Goal: Task Accomplishment & Management: Manage account settings

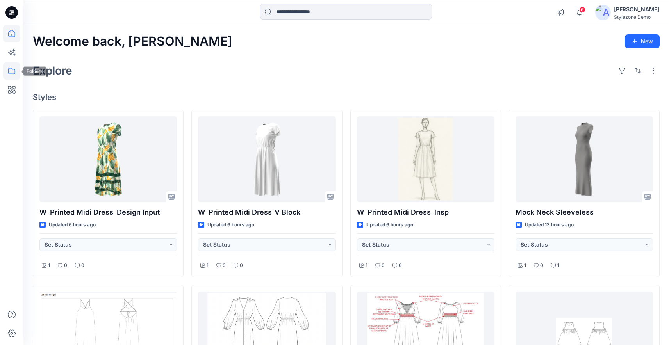
click at [16, 68] on icon at bounding box center [11, 70] width 17 height 17
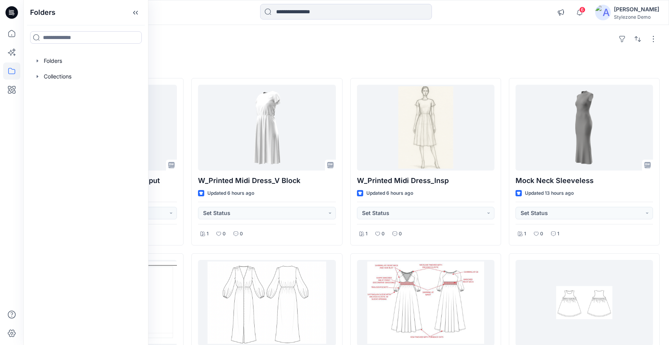
scroll to position [59, 0]
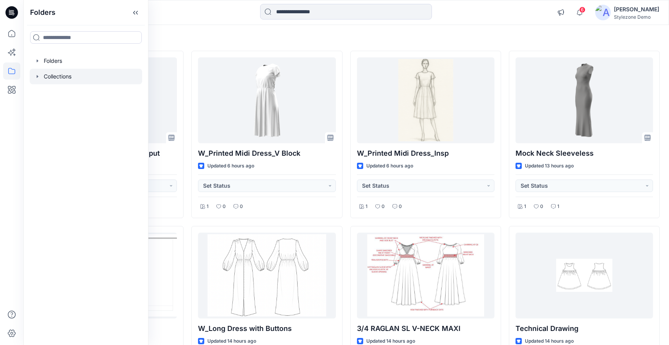
click at [39, 80] on div at bounding box center [86, 77] width 112 height 16
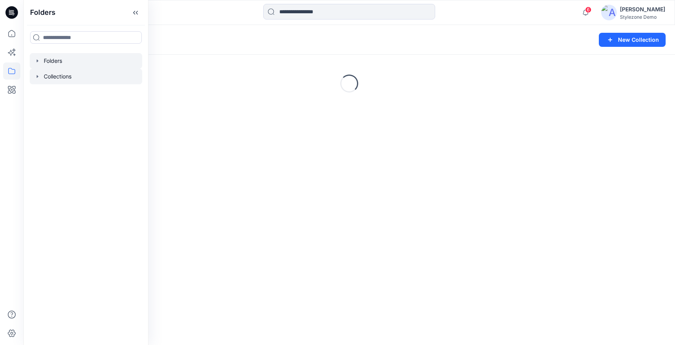
click at [36, 58] on icon "button" at bounding box center [37, 61] width 6 height 6
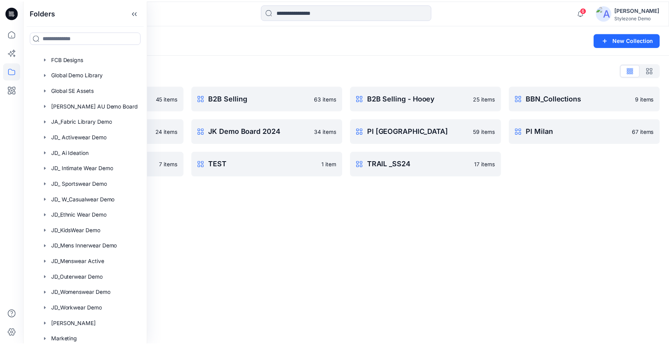
scroll to position [194, 0]
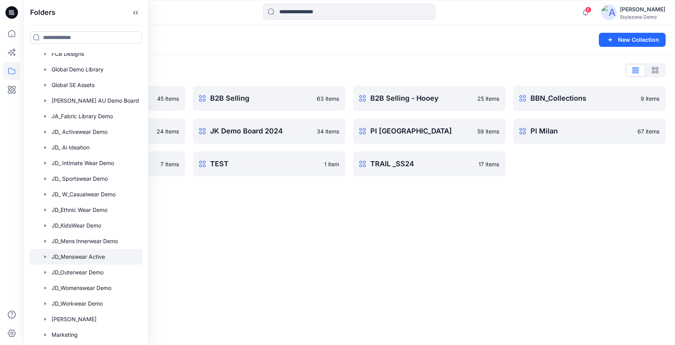
click at [93, 257] on div at bounding box center [87, 257] width 114 height 16
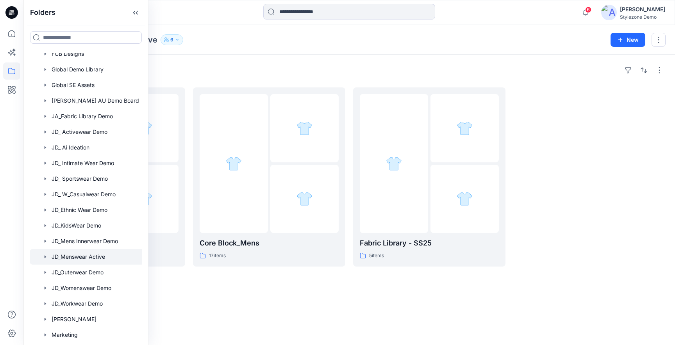
click at [338, 68] on div "Folders" at bounding box center [349, 70] width 632 height 12
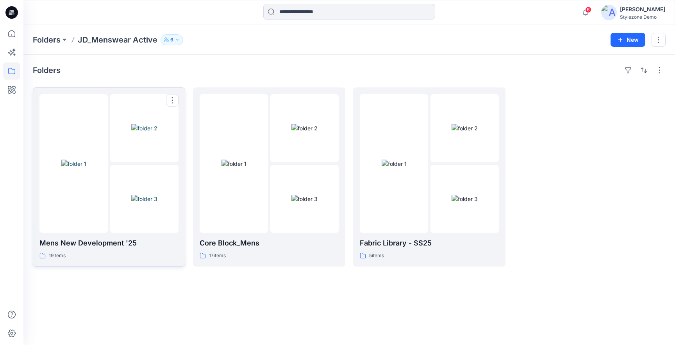
click at [97, 207] on div at bounding box center [73, 163] width 68 height 139
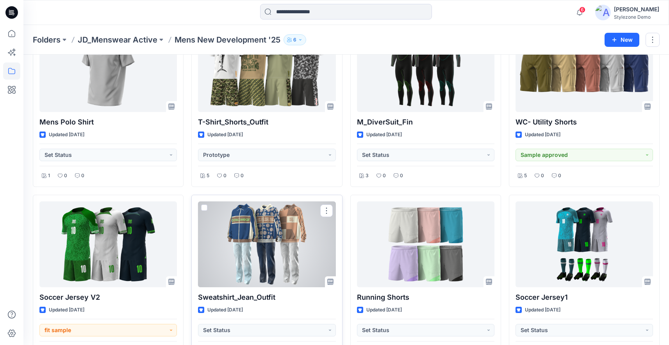
scroll to position [46, 0]
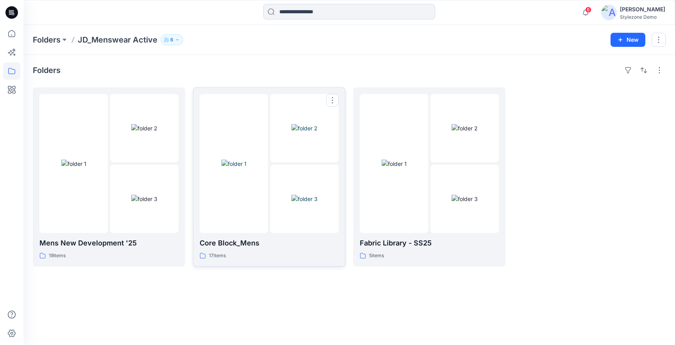
click at [309, 195] on img at bounding box center [304, 199] width 26 height 8
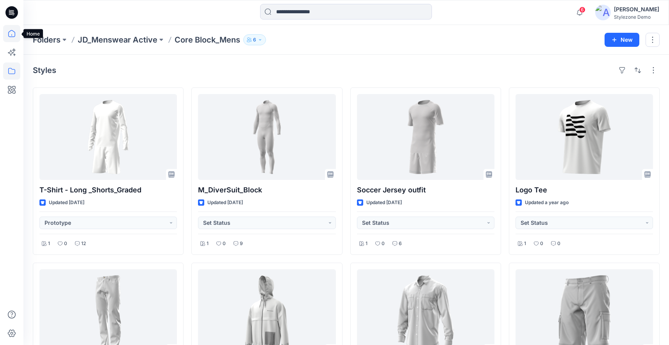
click at [7, 39] on icon at bounding box center [11, 33] width 17 height 17
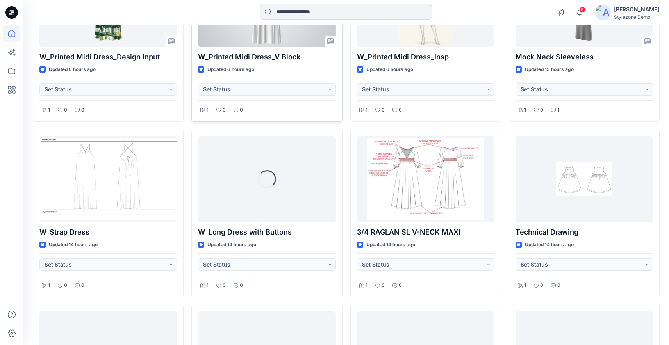
scroll to position [236, 0]
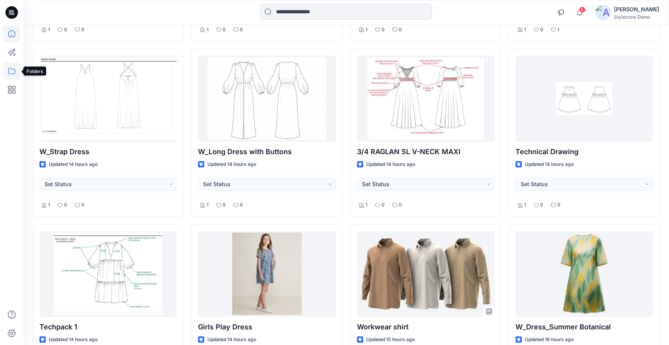
click at [13, 76] on icon at bounding box center [11, 70] width 17 height 17
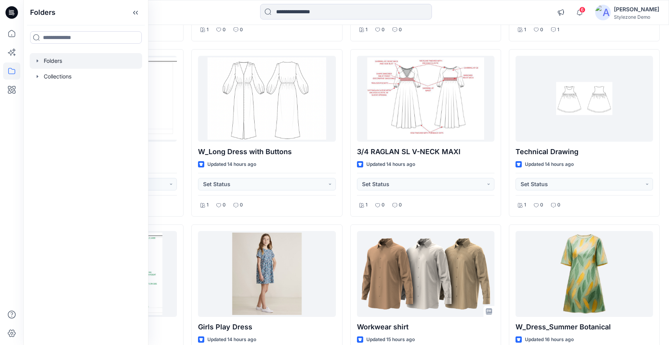
click at [39, 61] on icon "button" at bounding box center [37, 61] width 6 height 6
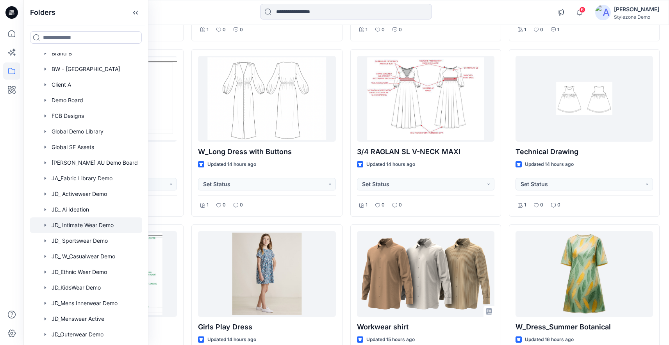
scroll to position [137, 0]
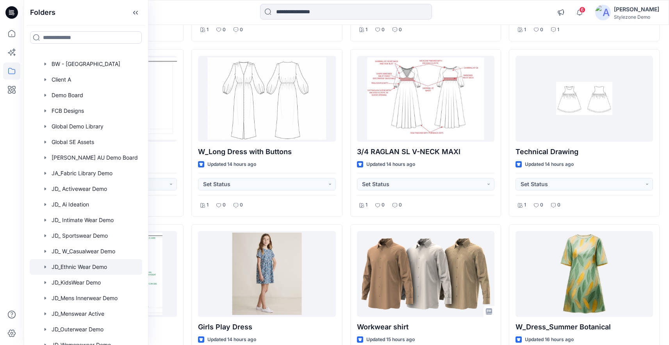
click at [89, 269] on div at bounding box center [86, 267] width 113 height 16
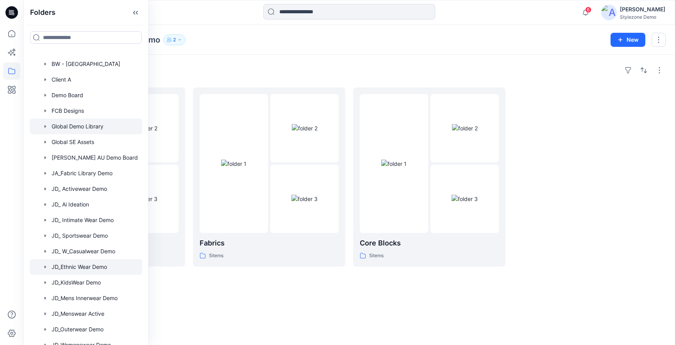
click at [138, 133] on div at bounding box center [86, 127] width 113 height 16
click at [212, 68] on div "Folders" at bounding box center [349, 70] width 632 height 12
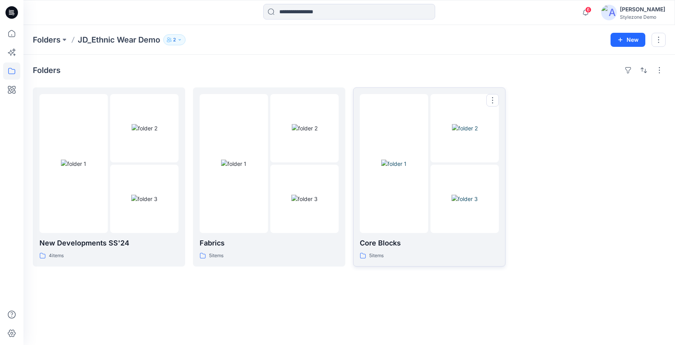
click at [395, 168] on img at bounding box center [393, 164] width 25 height 8
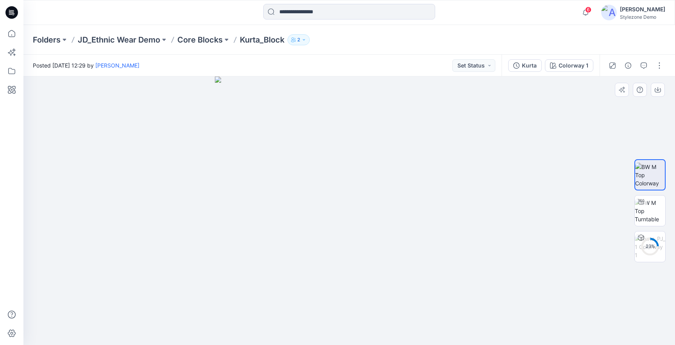
drag, startPoint x: 441, startPoint y: 214, endPoint x: 438, endPoint y: 236, distance: 22.4
click at [438, 236] on img at bounding box center [349, 211] width 269 height 269
click at [636, 212] on img at bounding box center [649, 211] width 30 height 25
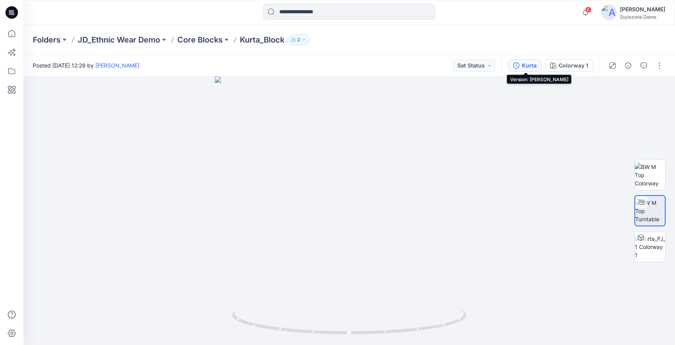
click at [534, 65] on div "Kurta" at bounding box center [529, 65] width 15 height 9
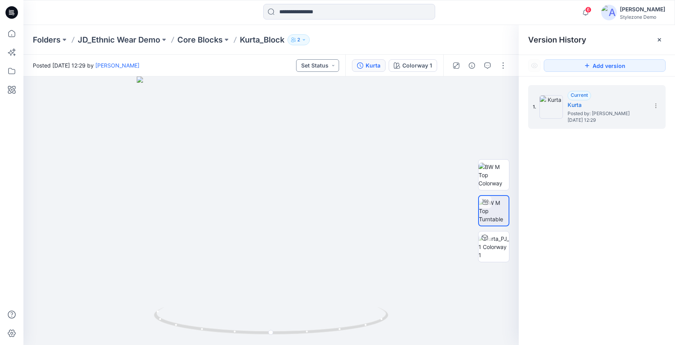
click at [323, 65] on button "Set Status" at bounding box center [317, 65] width 43 height 12
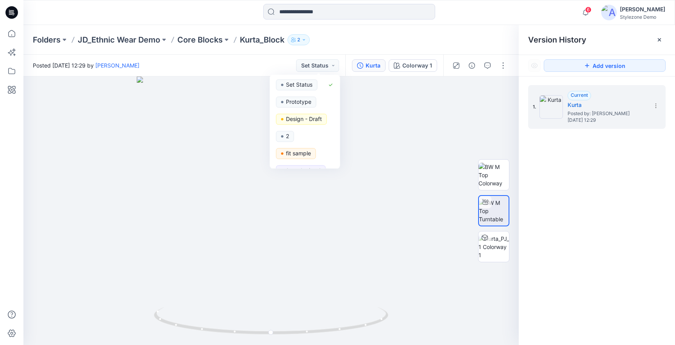
click at [383, 49] on div "Folders JD_Ethnic Wear Demo Core Blocks Kurta_Block 2" at bounding box center [348, 40] width 651 height 30
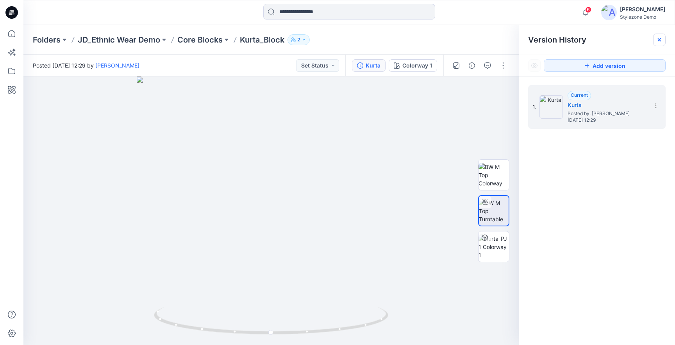
click at [659, 39] on icon at bounding box center [658, 39] width 3 height 3
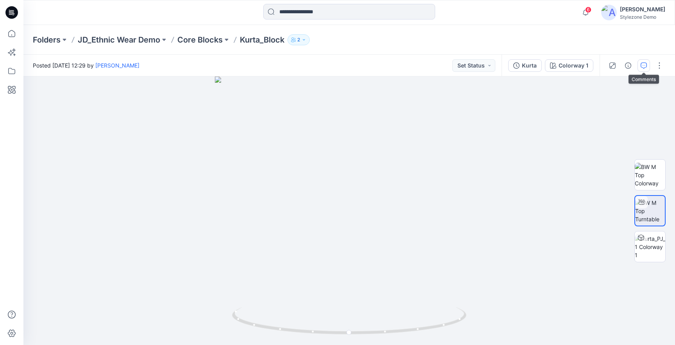
click at [646, 65] on icon "button" at bounding box center [643, 65] width 6 height 6
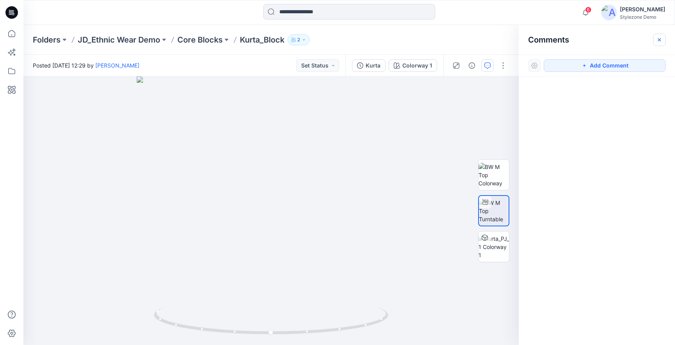
click at [659, 39] on icon "button" at bounding box center [659, 40] width 6 height 6
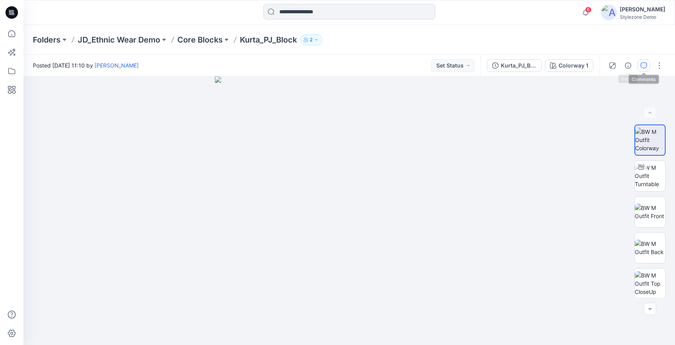
click at [637, 67] on button "button" at bounding box center [643, 65] width 12 height 12
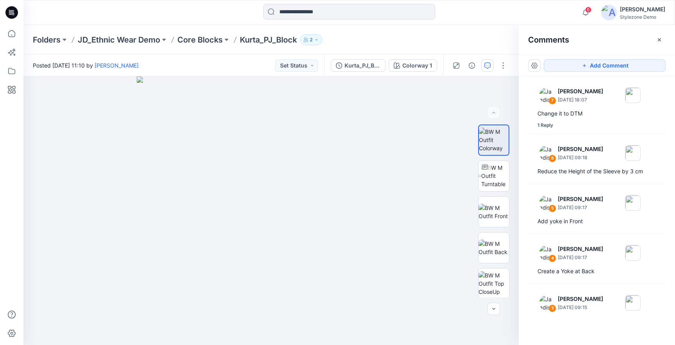
click at [487, 39] on div "Folders JD_Ethnic Wear Demo Core Blocks Kurta_PJ_Block 2" at bounding box center [319, 39] width 572 height 11
click at [655, 39] on button "button" at bounding box center [659, 40] width 12 height 12
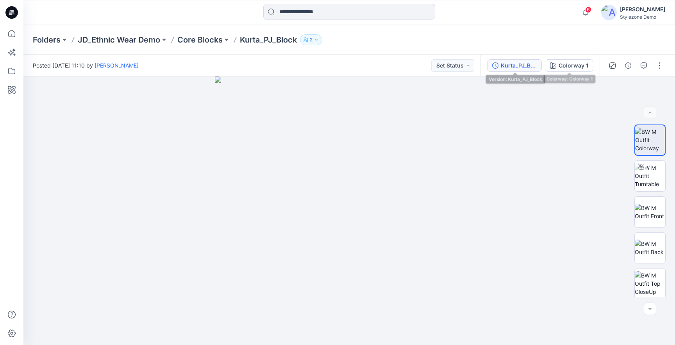
click at [525, 65] on div "Kurta_PJ_Block" at bounding box center [518, 65] width 36 height 9
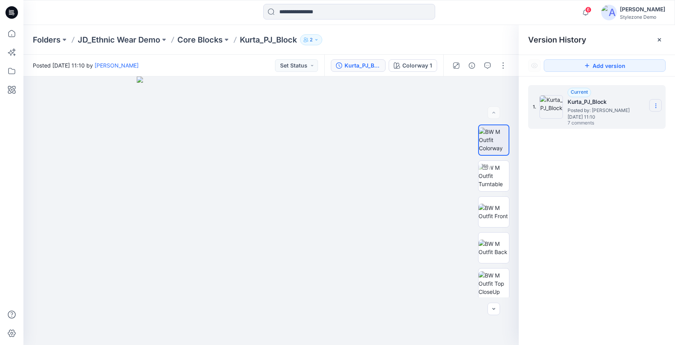
click at [657, 107] on icon at bounding box center [655, 106] width 6 height 6
click at [392, 150] on img at bounding box center [271, 211] width 269 height 269
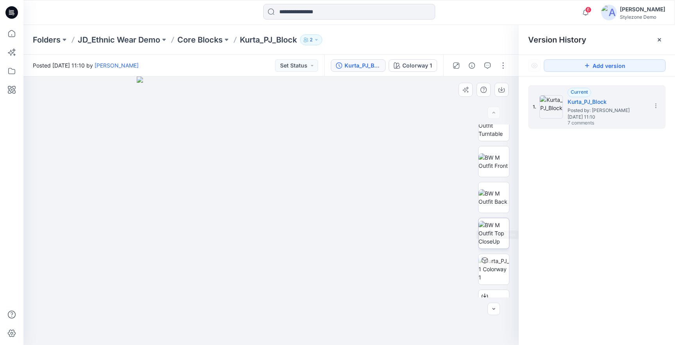
scroll to position [74, 0]
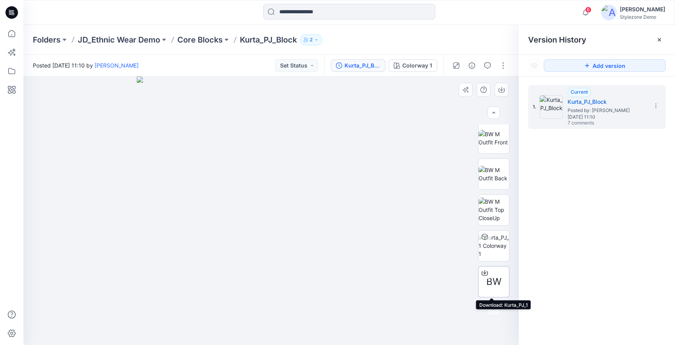
click at [493, 278] on span "BW" at bounding box center [493, 282] width 15 height 14
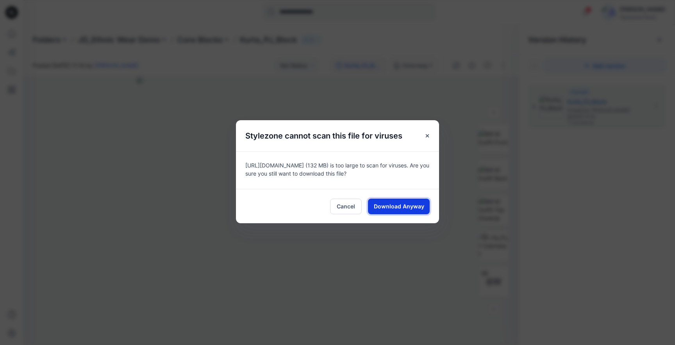
click at [403, 210] on span "Download Anyway" at bounding box center [399, 206] width 50 height 8
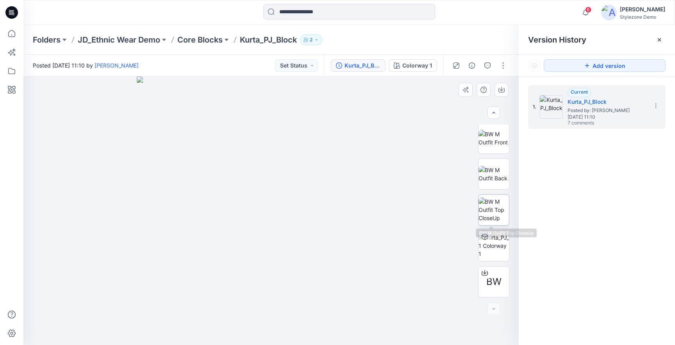
scroll to position [0, 0]
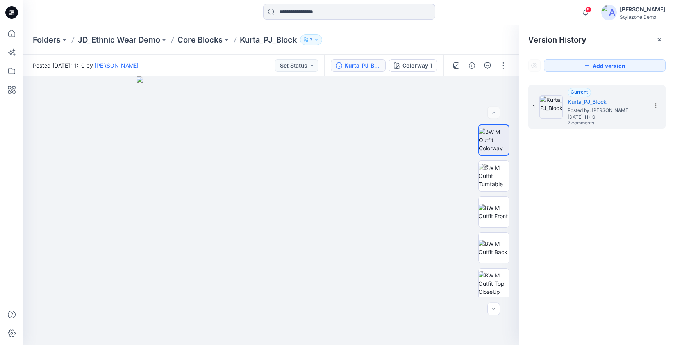
click at [409, 41] on div "Folders JD_Ethnic Wear Demo Core Blocks Kurta_PJ_Block 2" at bounding box center [319, 39] width 572 height 11
click at [657, 39] on icon at bounding box center [659, 40] width 6 height 6
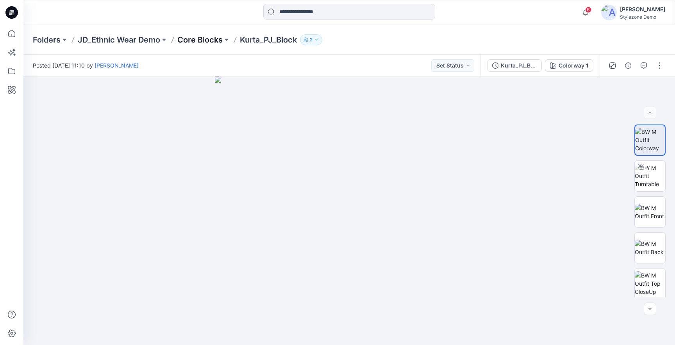
click at [202, 35] on p "Core Blocks" at bounding box center [199, 39] width 45 height 11
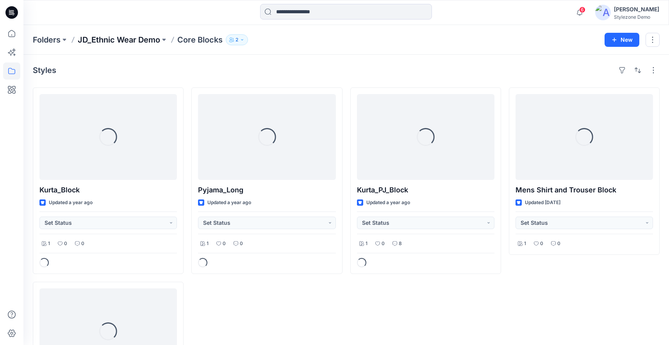
click at [121, 39] on p "JD_Ethnic Wear Demo" at bounding box center [119, 39] width 82 height 11
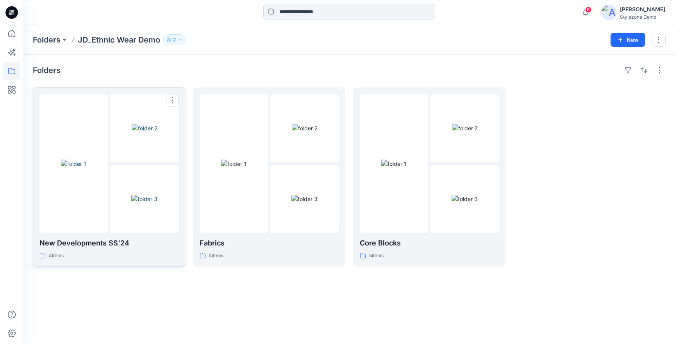
click at [131, 203] on img at bounding box center [144, 199] width 26 height 8
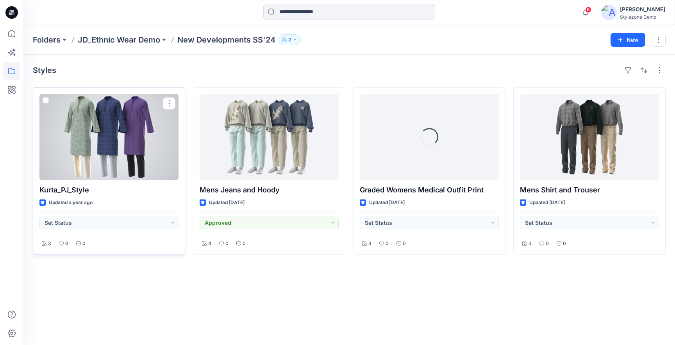
click at [144, 160] on div at bounding box center [108, 137] width 139 height 86
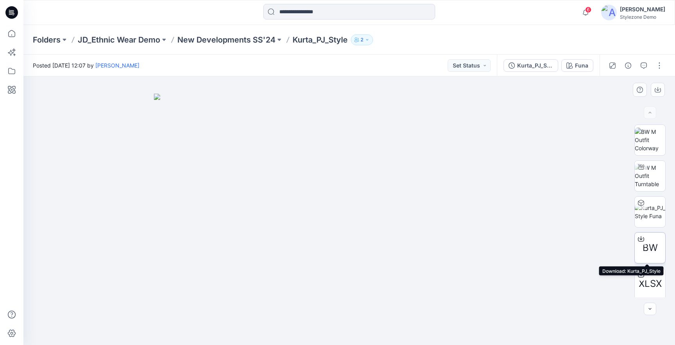
click at [641, 244] on div at bounding box center [640, 239] width 12 height 12
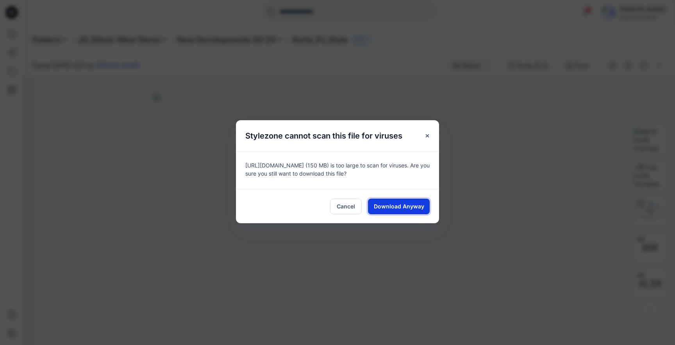
click at [405, 209] on span "Download Anyway" at bounding box center [399, 206] width 50 height 8
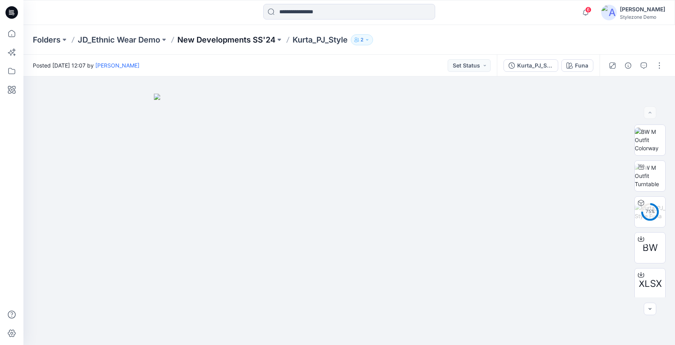
click at [225, 42] on p "New Developments SS'24" at bounding box center [226, 39] width 98 height 11
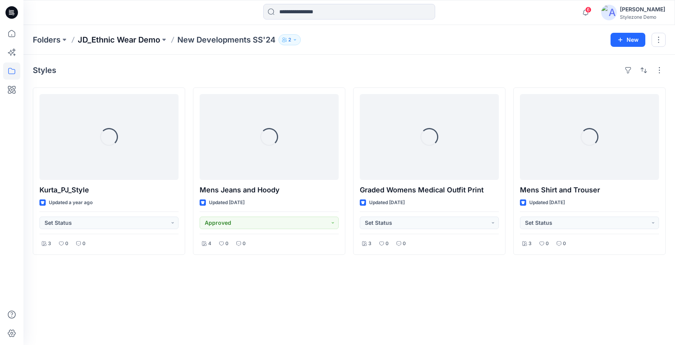
click at [138, 43] on p "JD_Ethnic Wear Demo" at bounding box center [119, 39] width 82 height 11
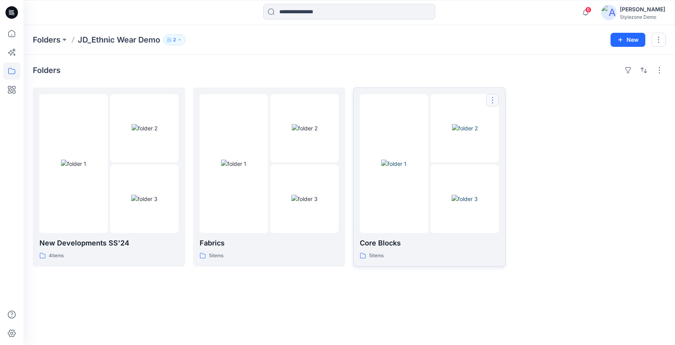
click at [492, 101] on button "button" at bounding box center [492, 100] width 12 height 12
click at [504, 119] on p "Edit" at bounding box center [507, 118] width 10 height 8
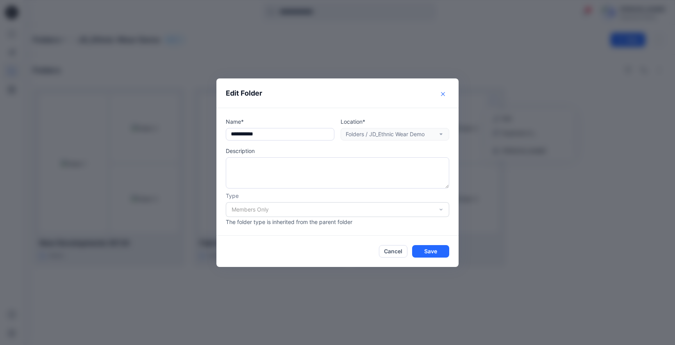
click at [443, 94] on icon "Close" at bounding box center [443, 94] width 4 height 4
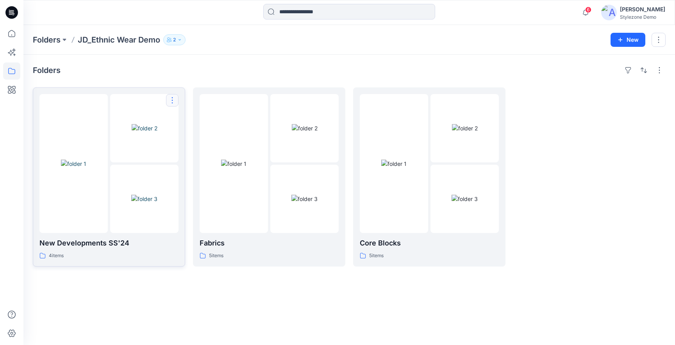
click at [175, 100] on button "button" at bounding box center [172, 100] width 12 height 12
click at [183, 119] on p "Edit" at bounding box center [187, 118] width 10 height 8
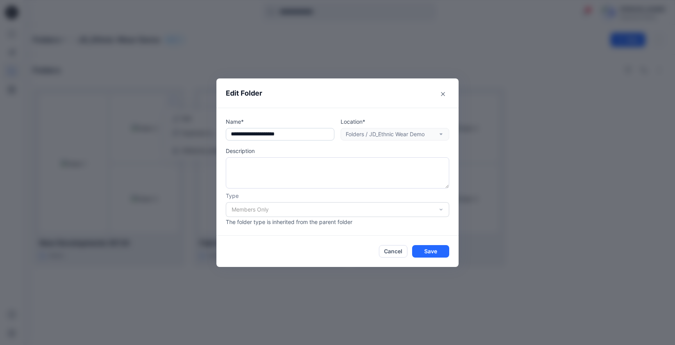
click at [307, 133] on input "**********" at bounding box center [280, 134] width 109 height 12
type input "**********"
click at [425, 245] on button "Save" at bounding box center [430, 251] width 37 height 12
click at [429, 254] on button "Save" at bounding box center [430, 251] width 37 height 12
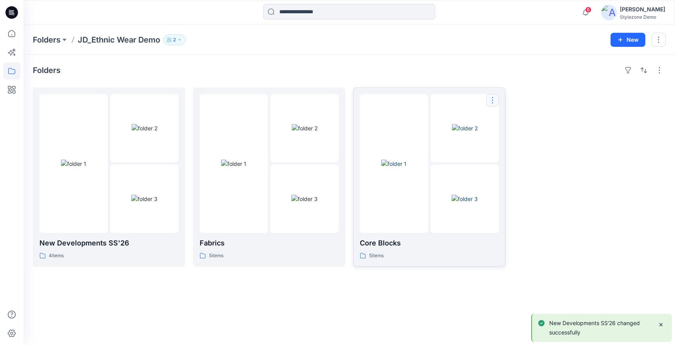
click at [491, 100] on button "button" at bounding box center [492, 100] width 12 height 12
click at [503, 122] on p "Edit" at bounding box center [507, 118] width 10 height 8
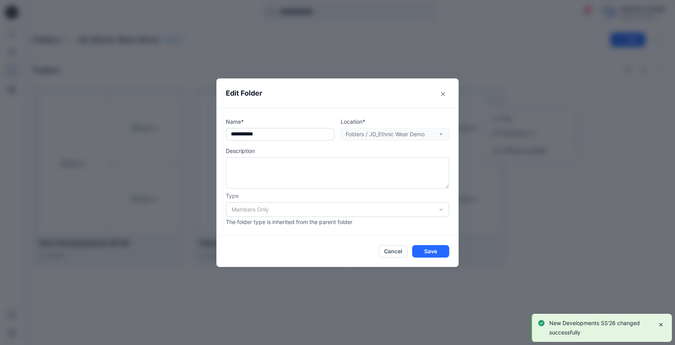
click at [318, 137] on input "**********" at bounding box center [280, 134] width 109 height 12
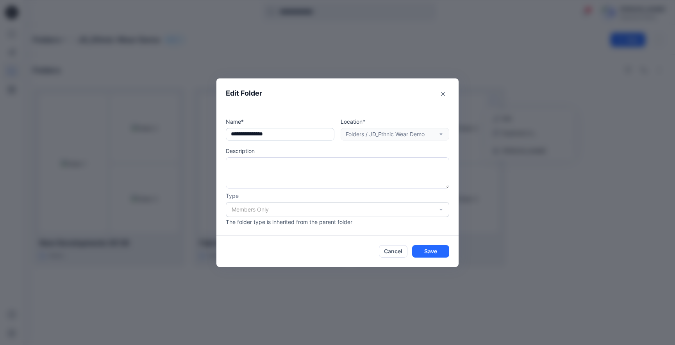
type input "**********"
click at [431, 255] on button "Save" at bounding box center [430, 251] width 37 height 12
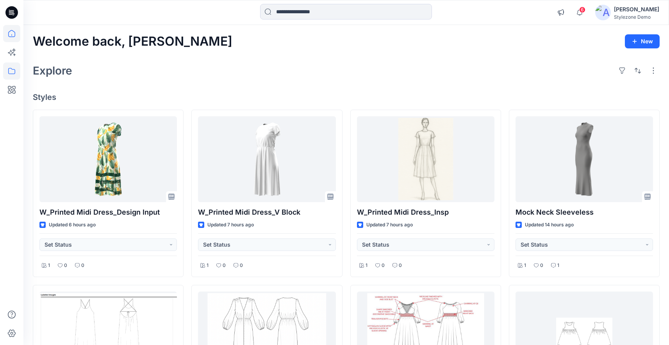
click at [12, 71] on icon at bounding box center [11, 70] width 17 height 17
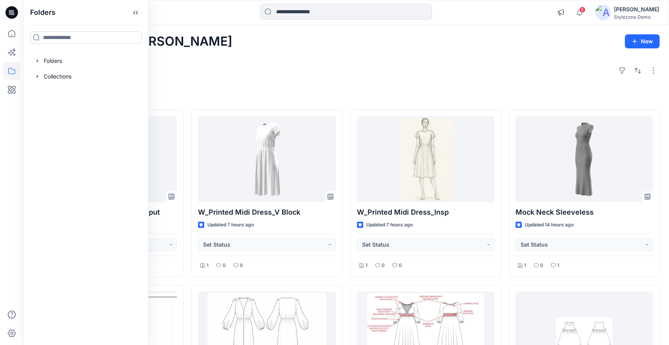
click at [324, 45] on div "Welcome back, [PERSON_NAME] New" at bounding box center [346, 41] width 627 height 14
